Goal: Information Seeking & Learning: Check status

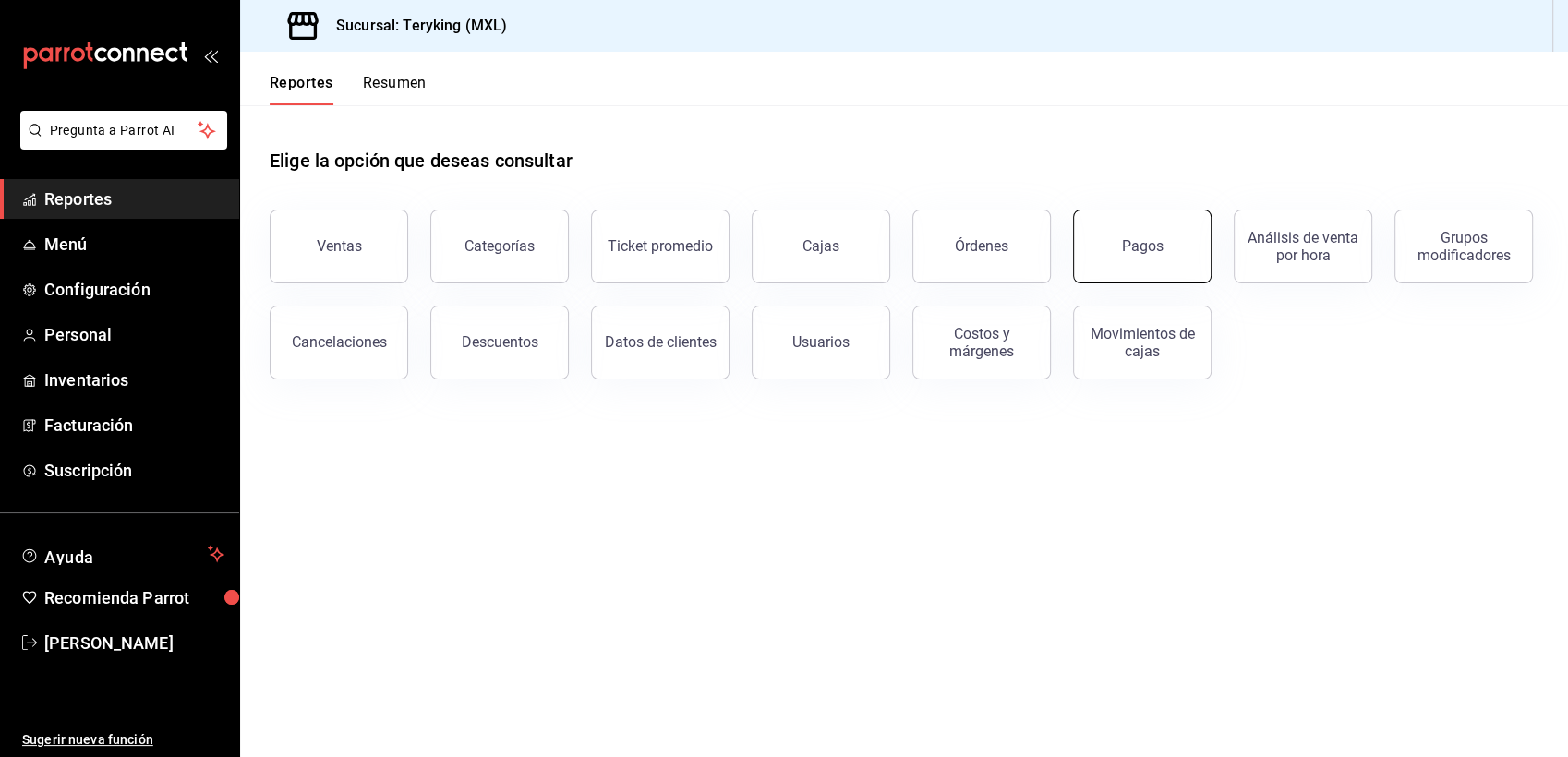
click at [1132, 252] on div "Pagos" at bounding box center [1142, 246] width 41 height 18
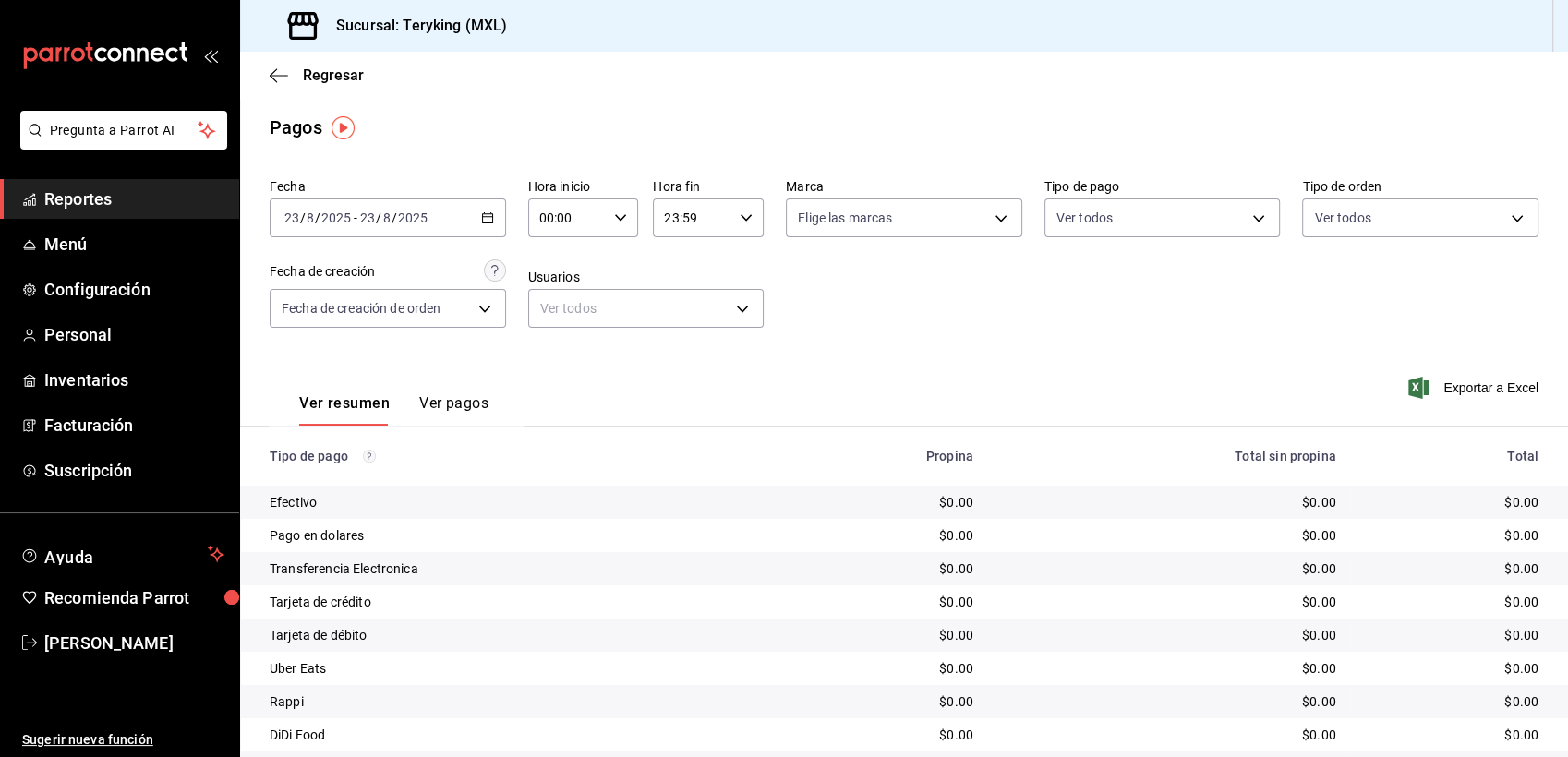
click at [481, 218] on icon "button" at bounding box center [487, 217] width 13 height 13
click at [331, 311] on span "Ayer" at bounding box center [357, 316] width 144 height 20
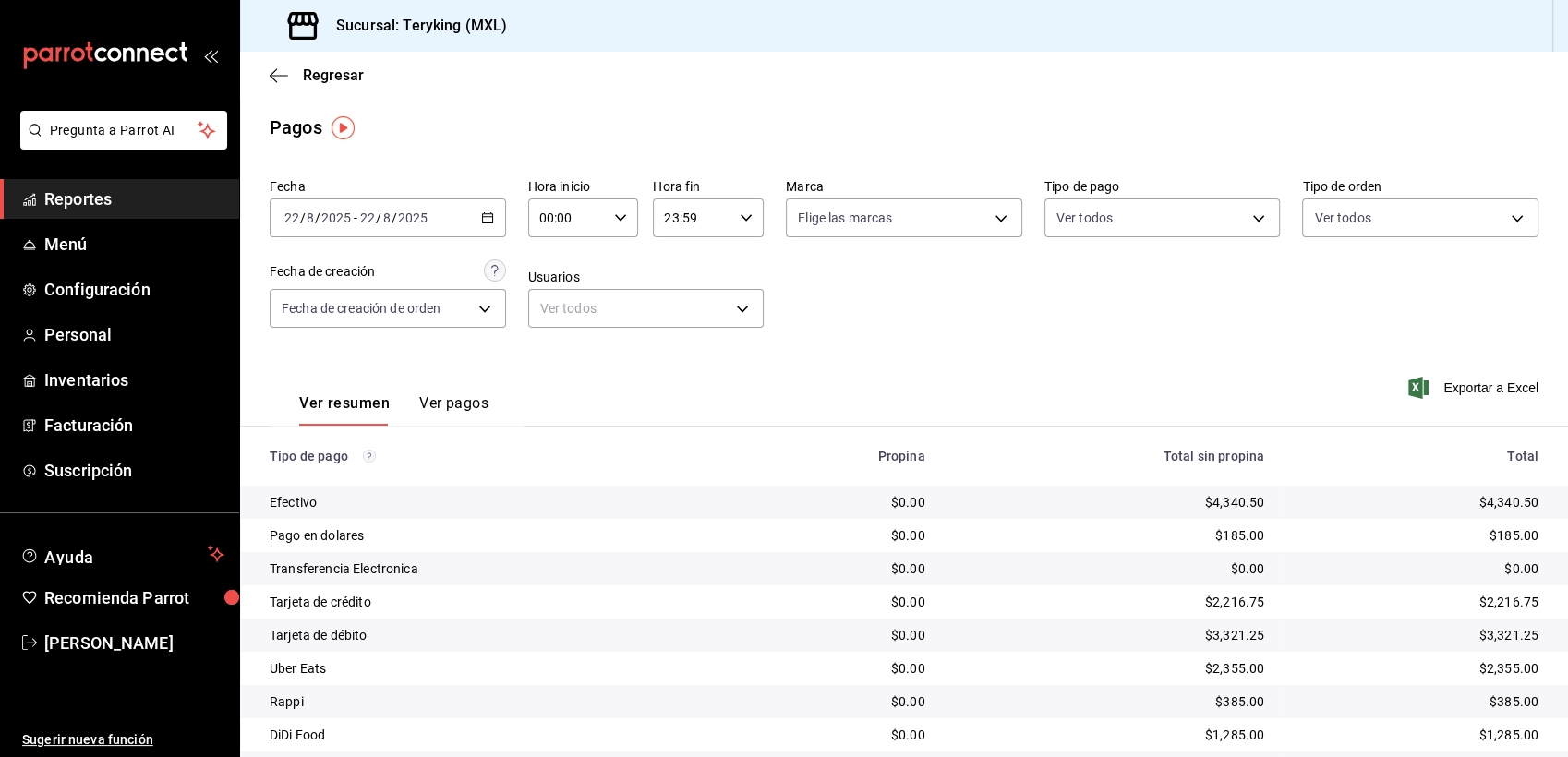
click at [71, 207] on span "Reportes" at bounding box center [134, 199] width 180 height 25
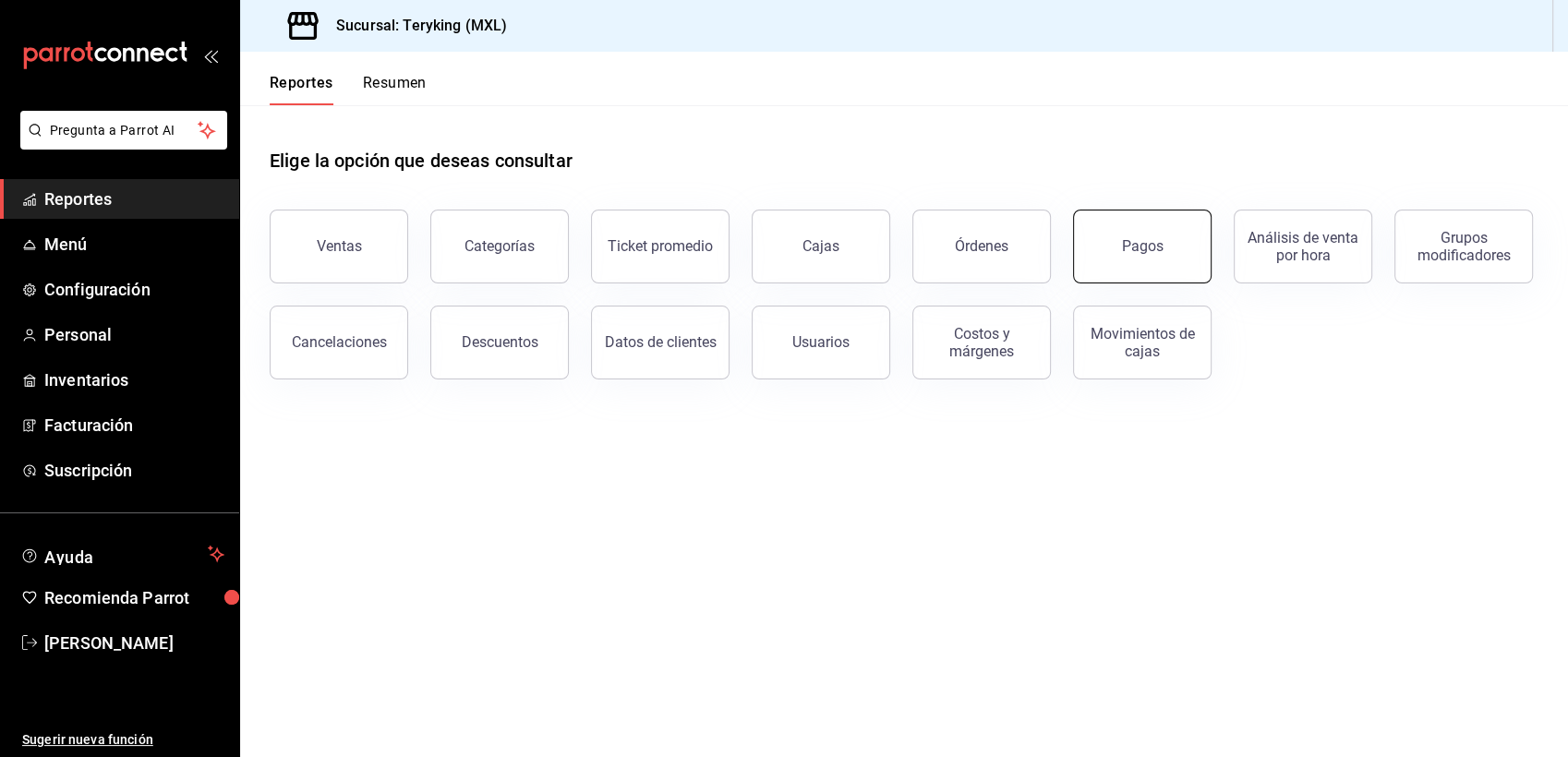
click at [1130, 257] on button "Pagos" at bounding box center [1141, 246] width 139 height 74
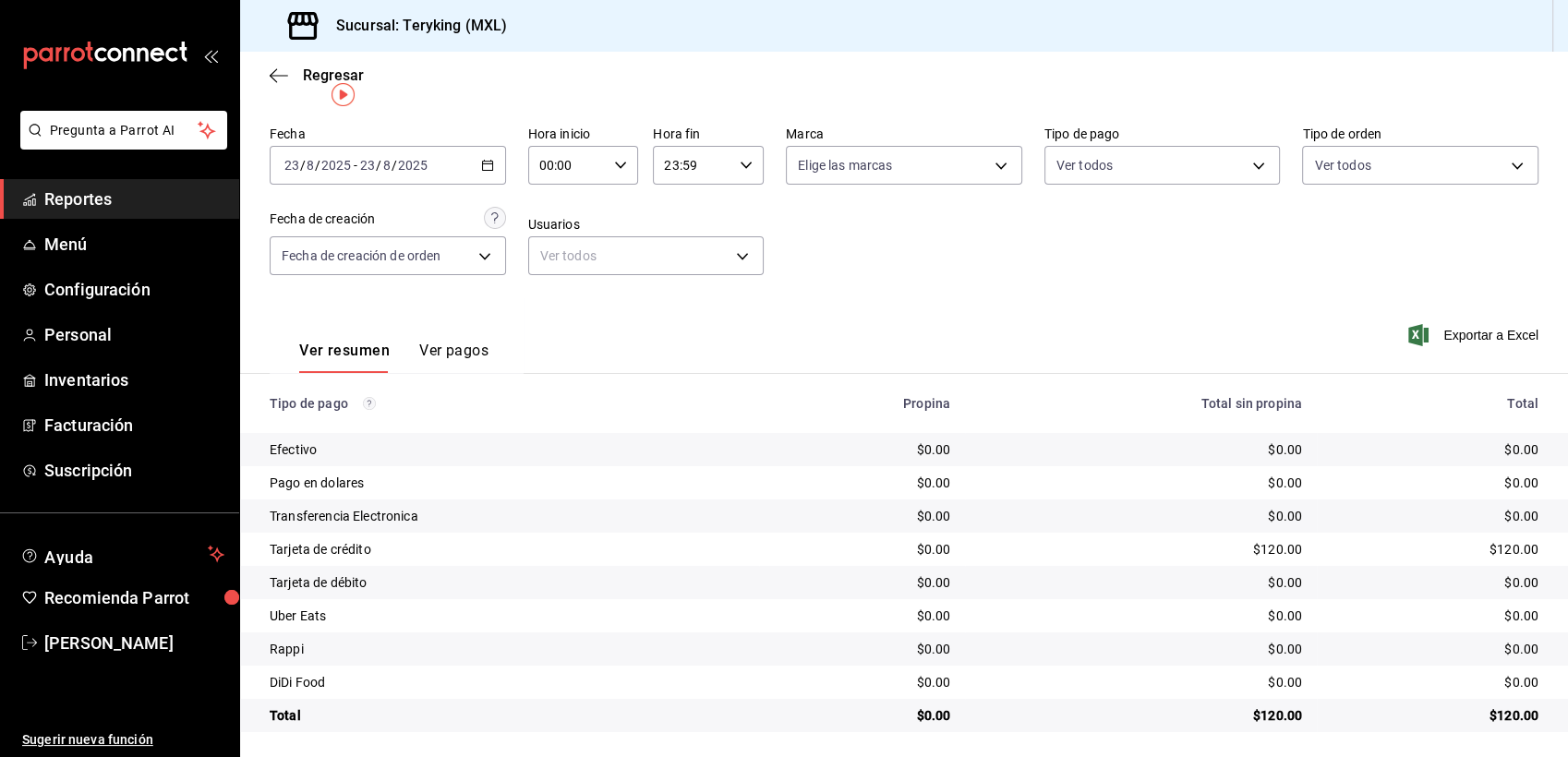
scroll to position [58, 0]
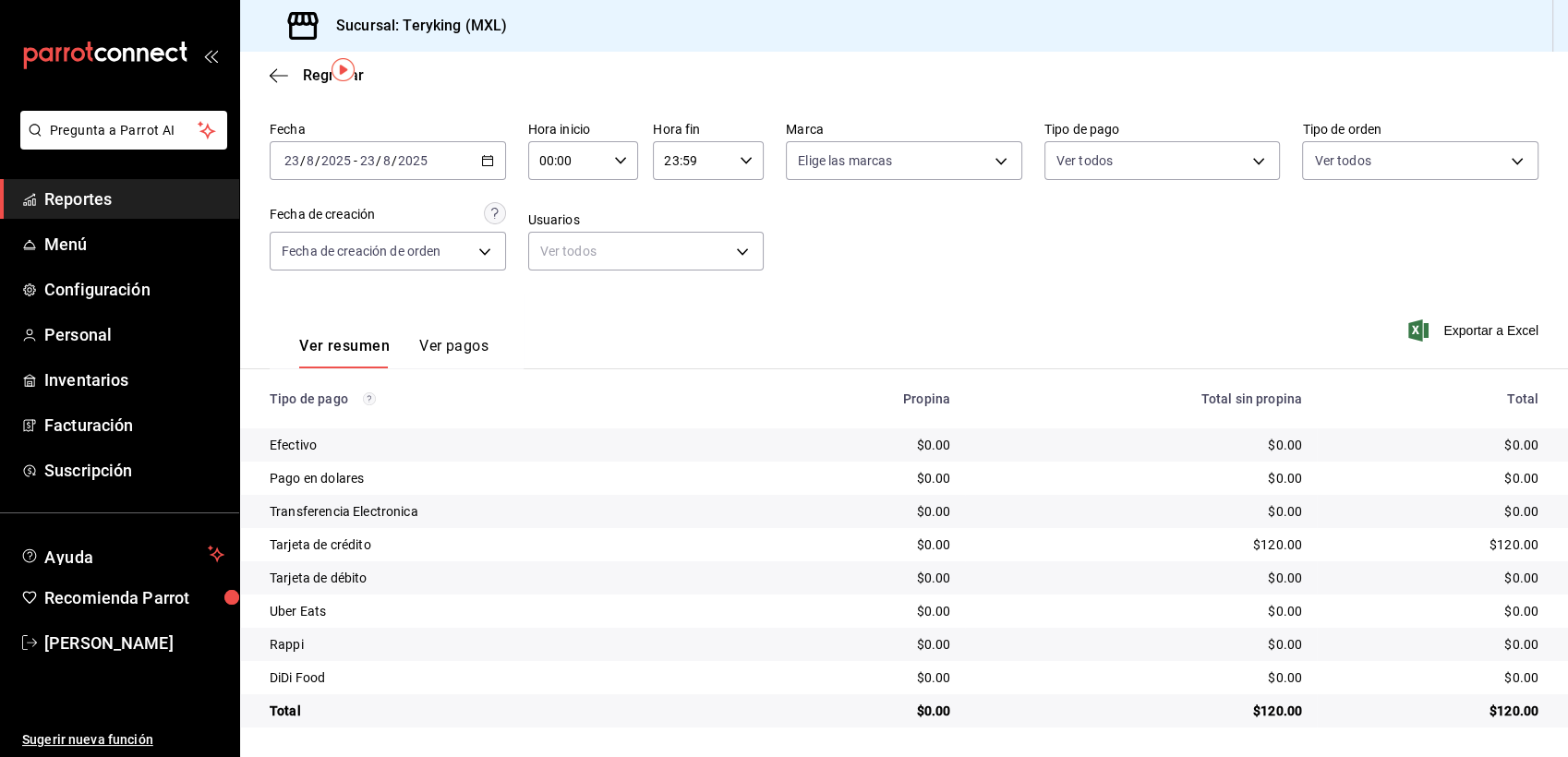
click at [83, 200] on span "Reportes" at bounding box center [134, 199] width 180 height 25
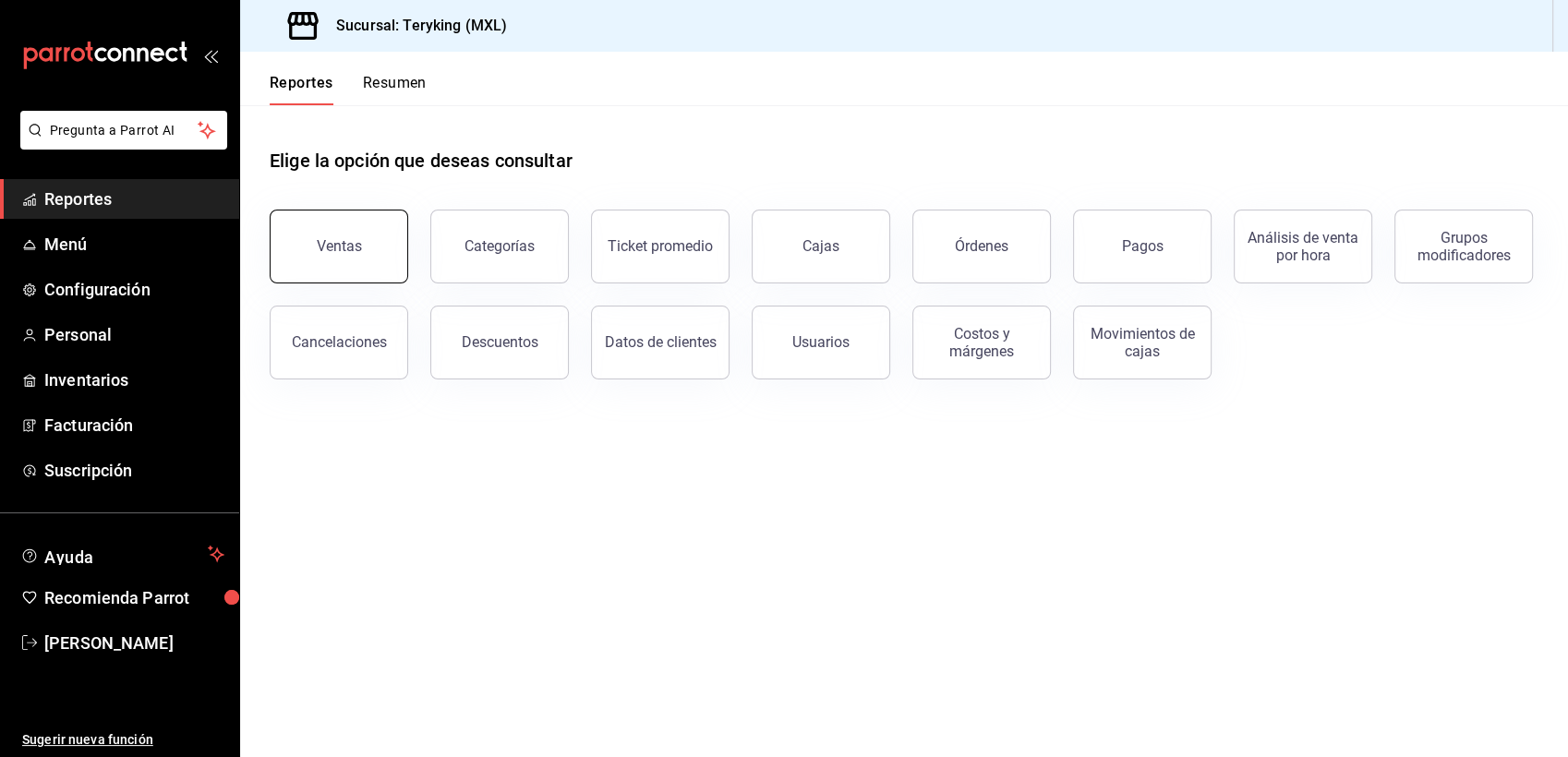
click at [344, 254] on div "Ventas" at bounding box center [339, 246] width 45 height 18
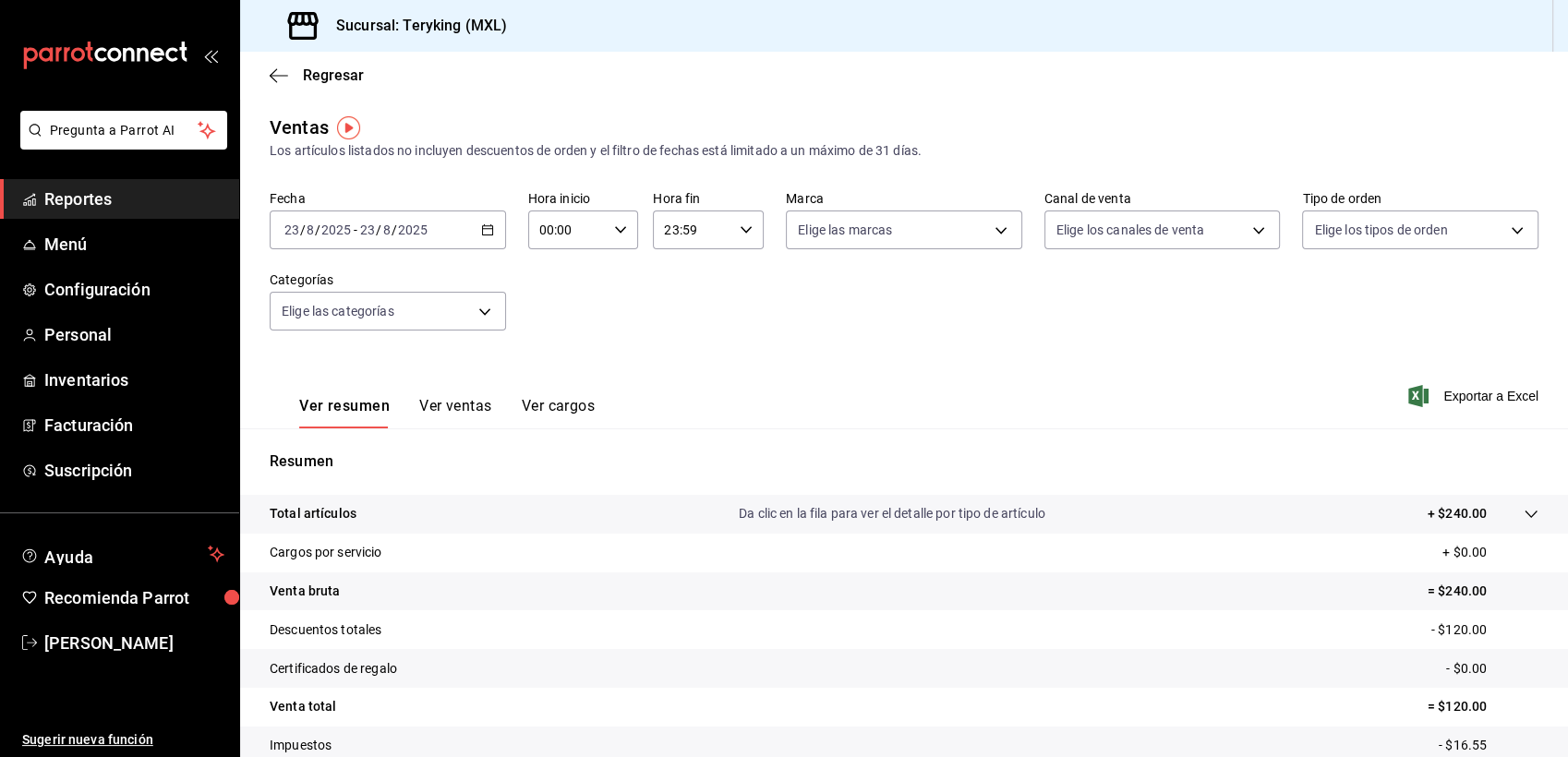
click at [67, 201] on span "Reportes" at bounding box center [134, 199] width 180 height 25
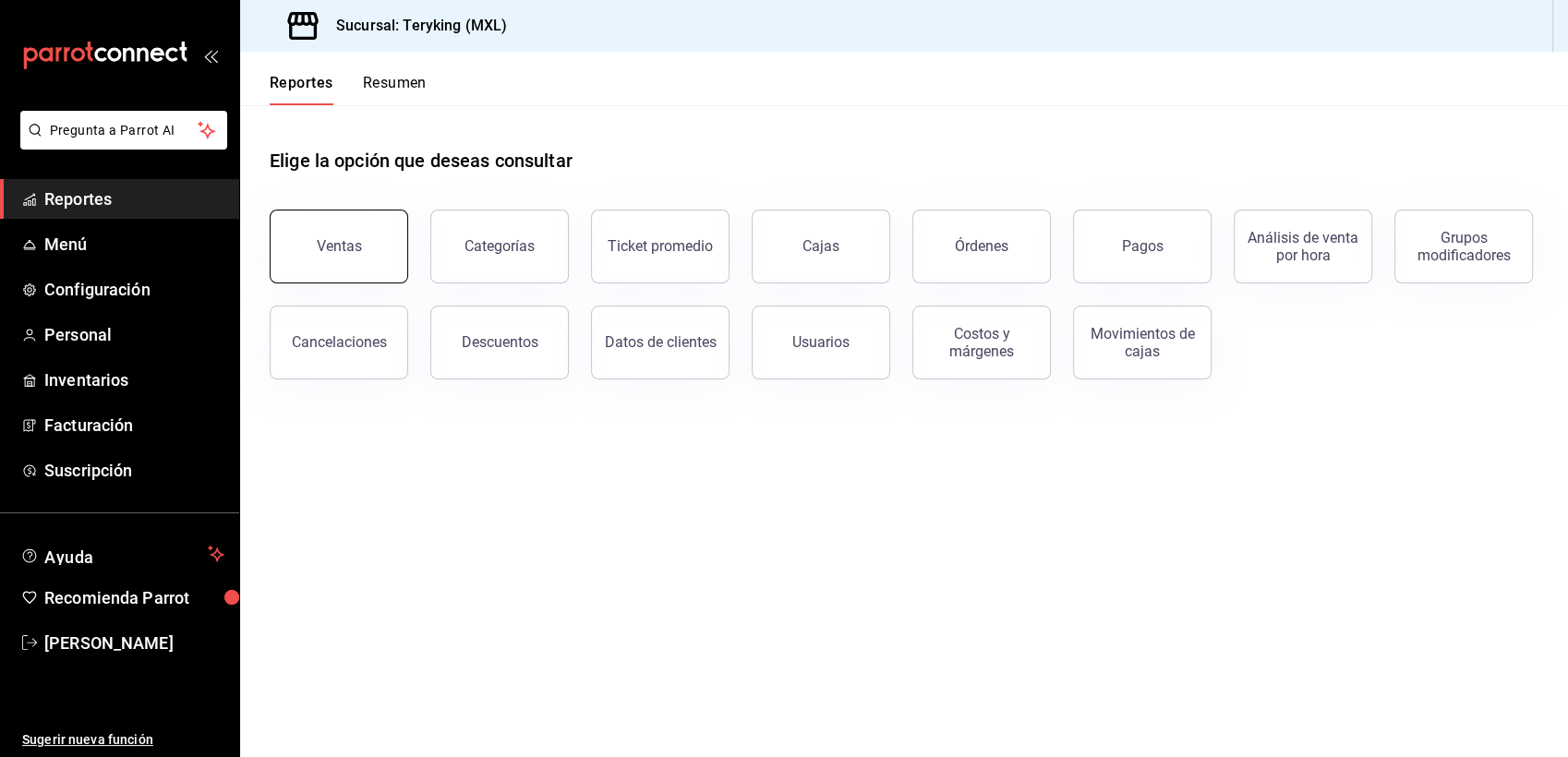
click at [345, 243] on div "Ventas" at bounding box center [339, 246] width 45 height 18
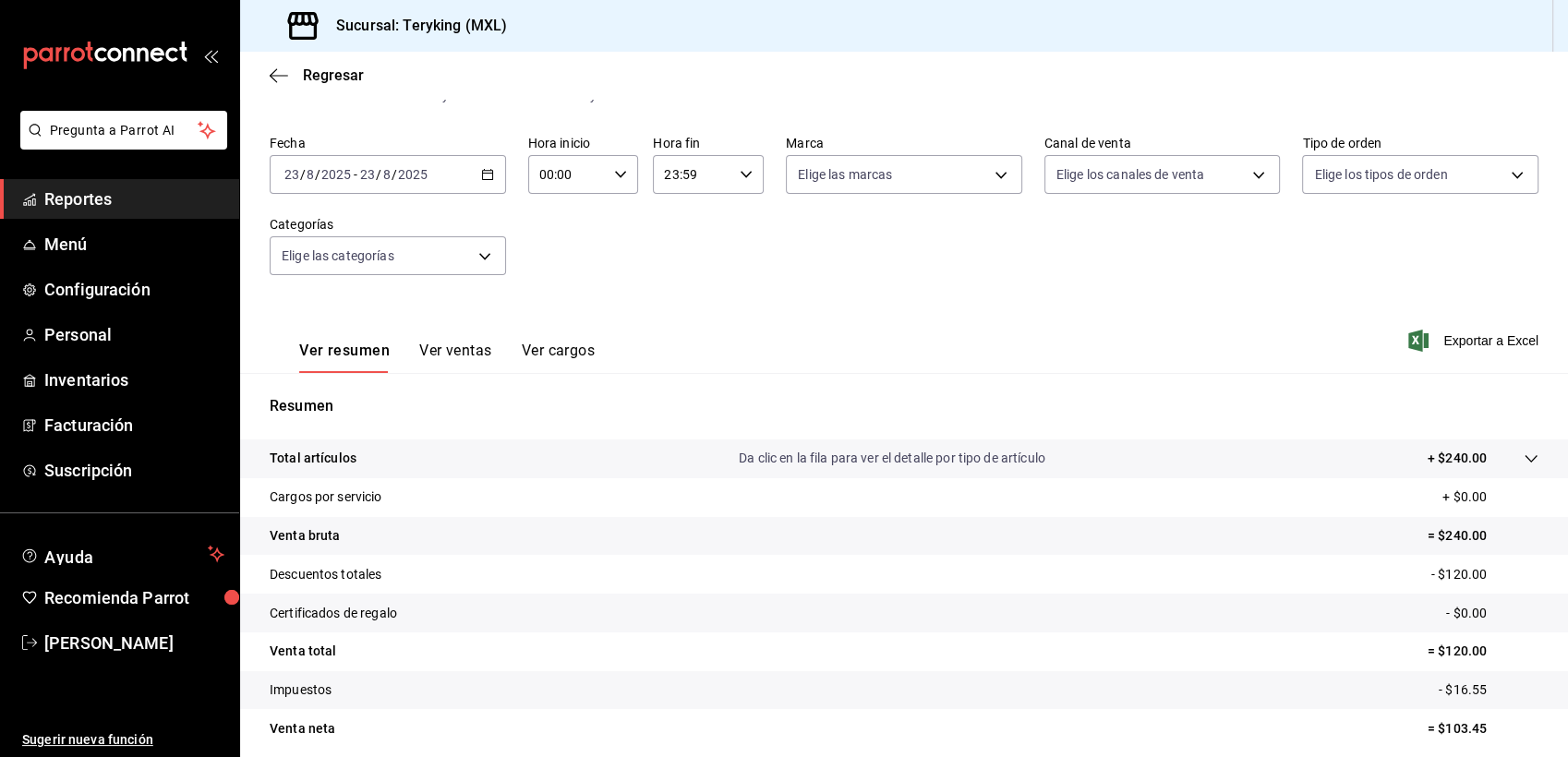
scroll to position [128, 0]
